Goal: Find specific page/section: Find specific page/section

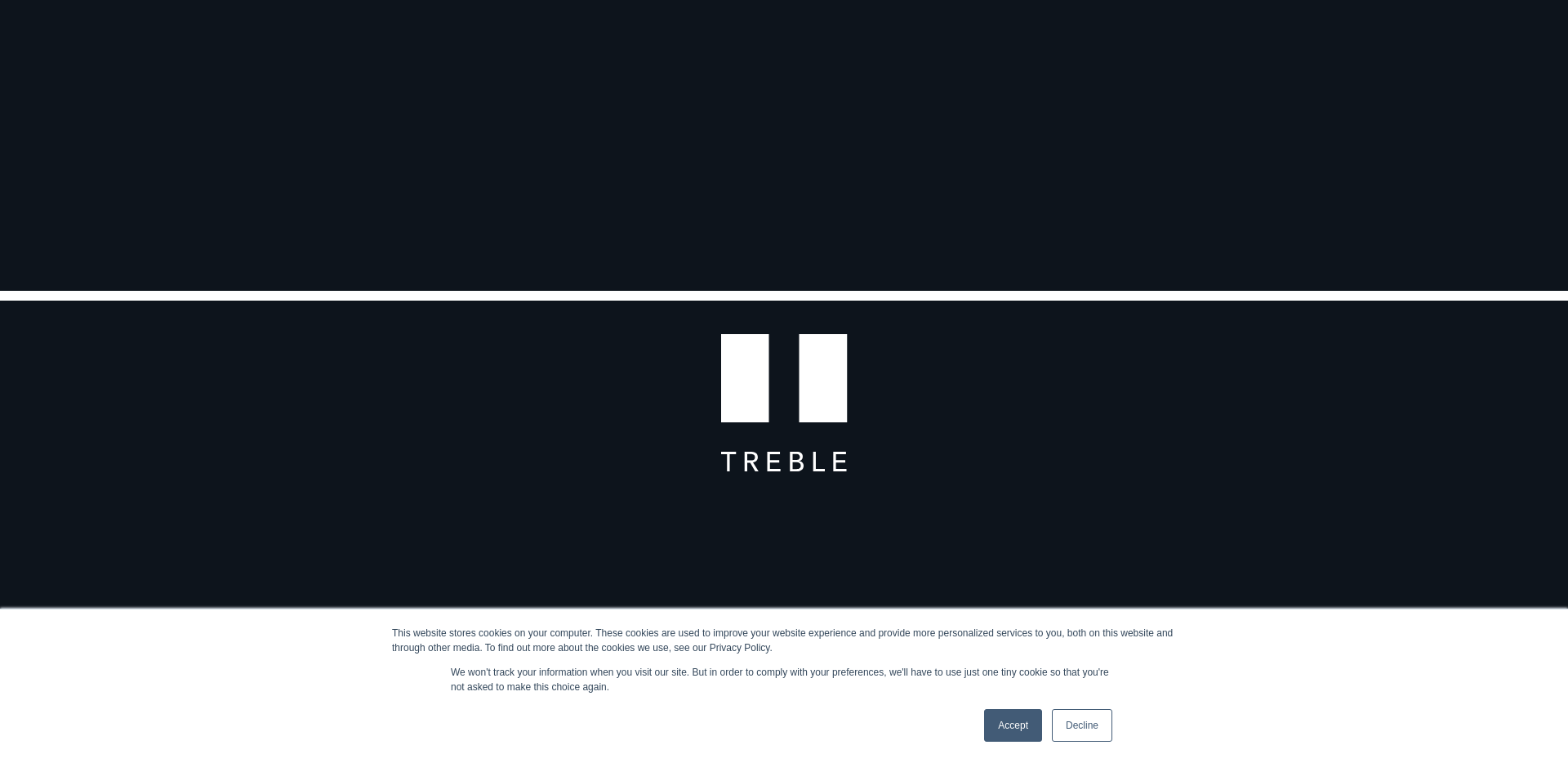
click at [1009, 723] on link "Accept" at bounding box center [1012, 726] width 58 height 33
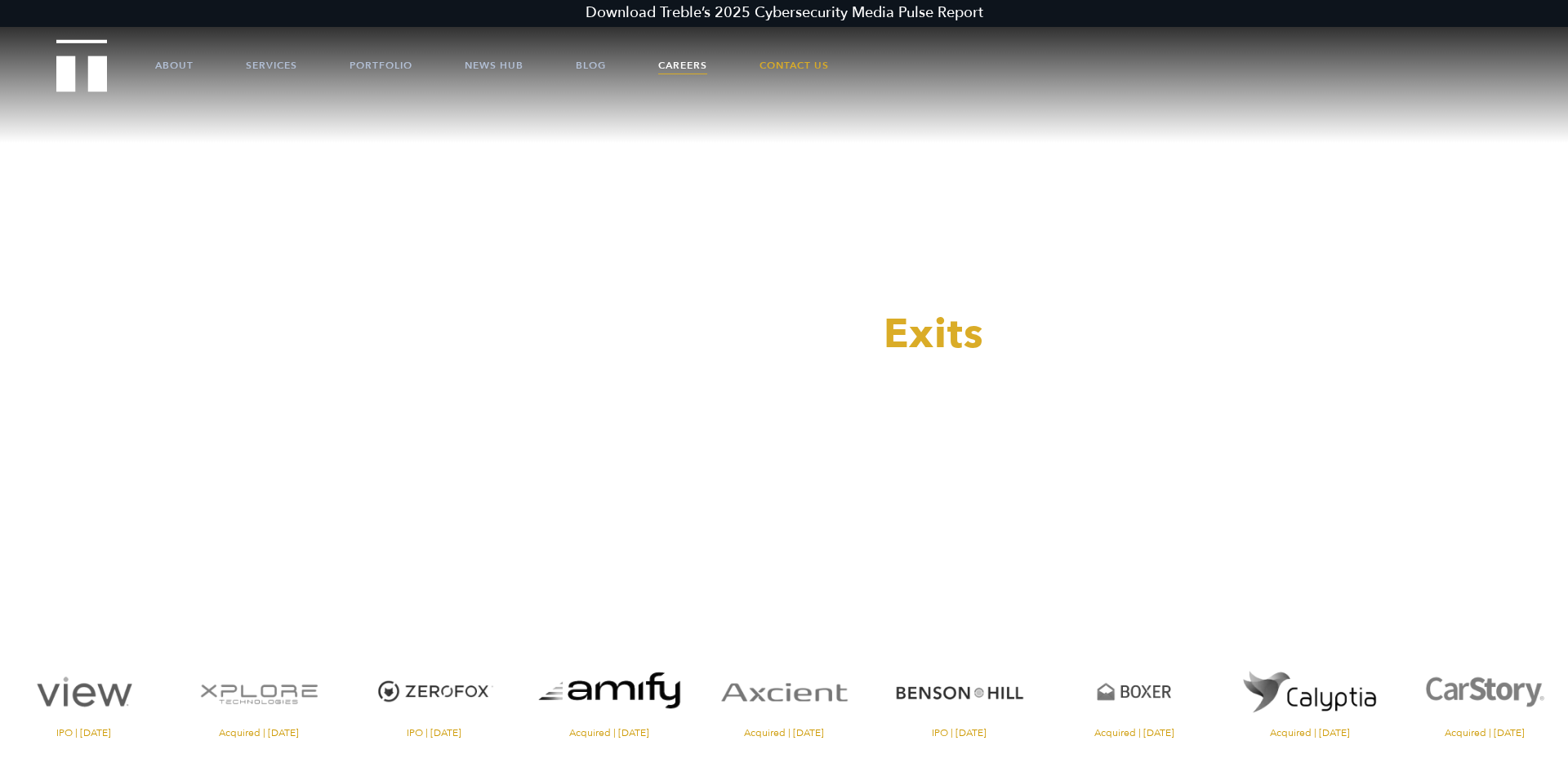
click at [691, 64] on link "Careers" at bounding box center [682, 65] width 49 height 49
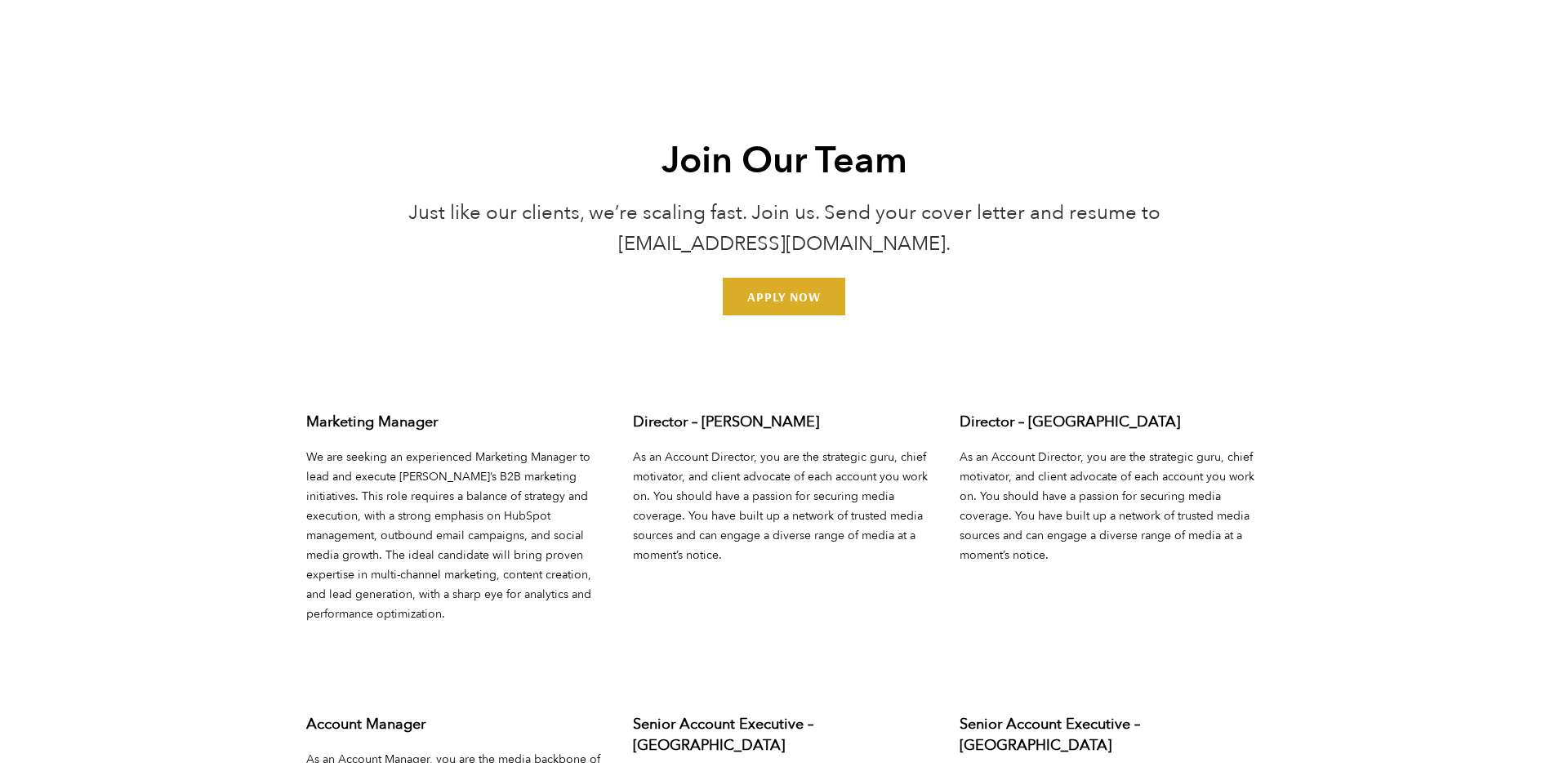
scroll to position [6153, 0]
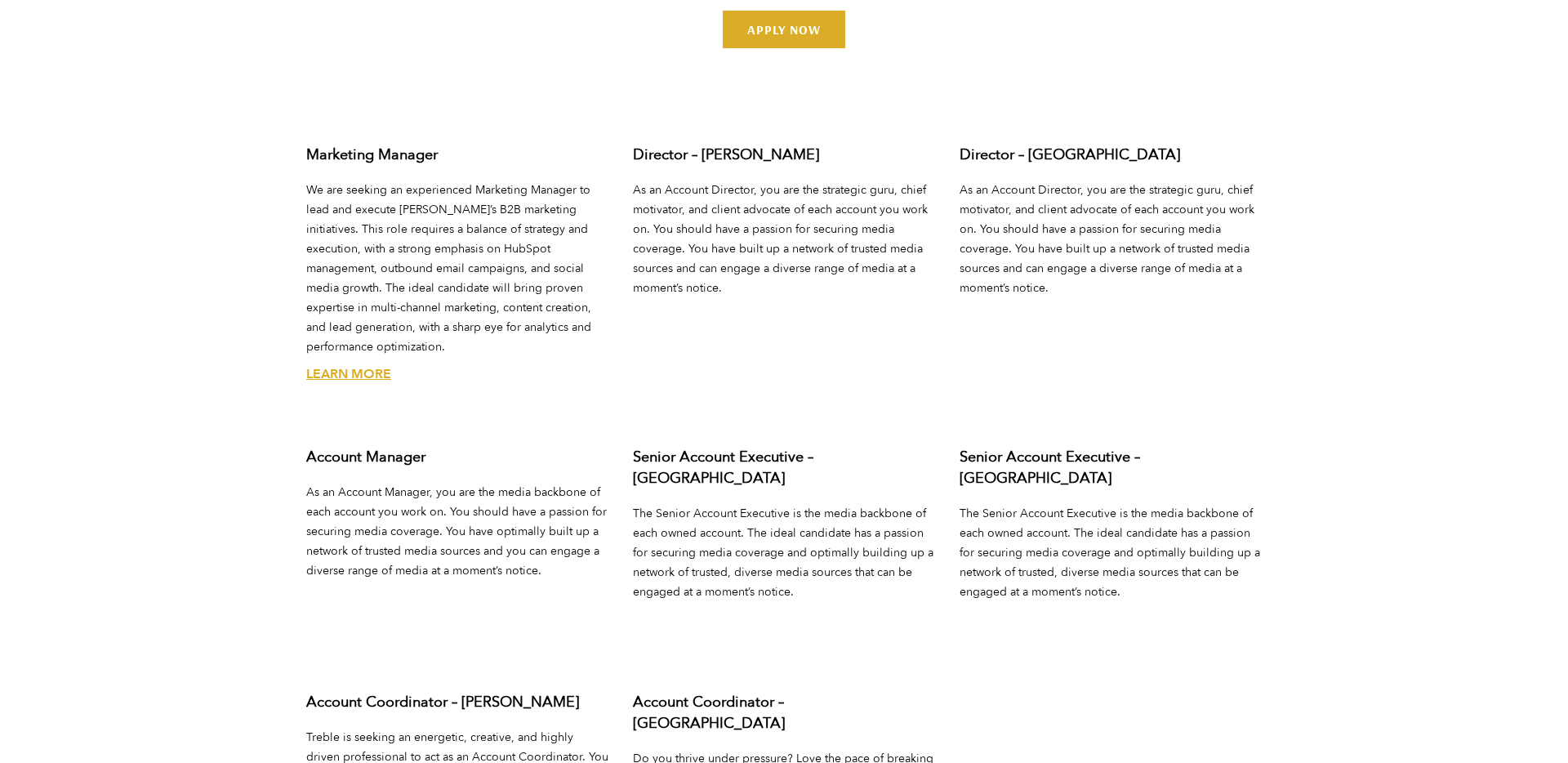
click at [340, 365] on link "Learn More" at bounding box center [348, 374] width 85 height 18
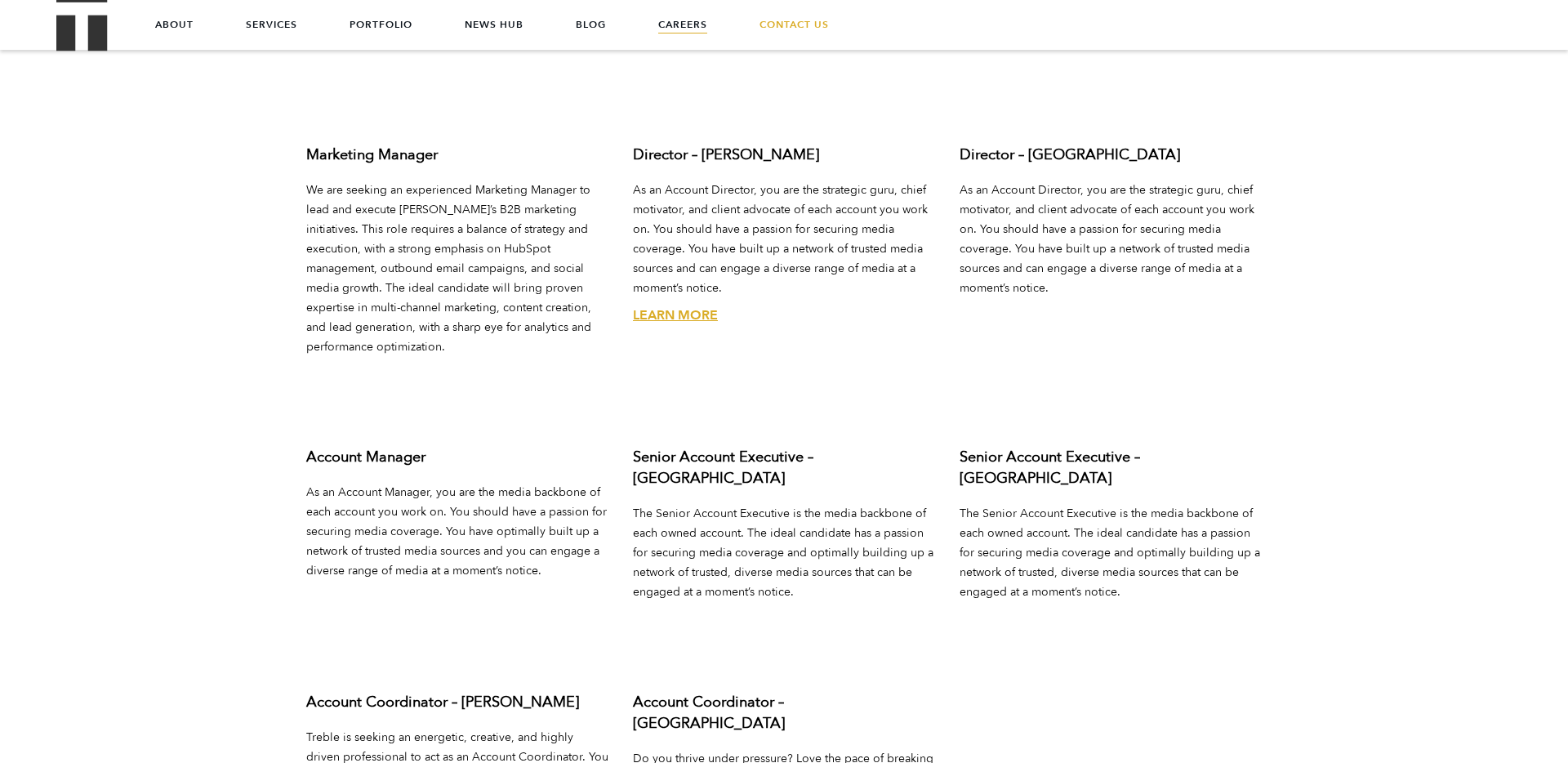
click at [711, 144] on h3 "Director – [PERSON_NAME]" at bounding box center [784, 155] width 302 height 21
click at [692, 306] on link "Learn More" at bounding box center [675, 315] width 85 height 18
